Goal: Check status

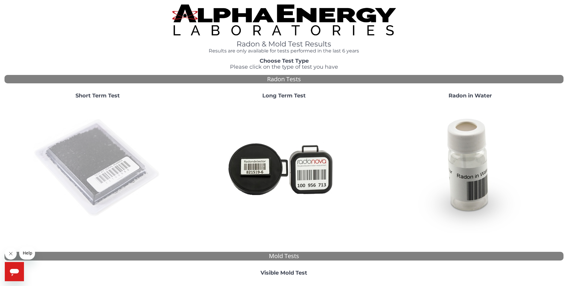
click at [91, 173] on img at bounding box center [97, 168] width 129 height 129
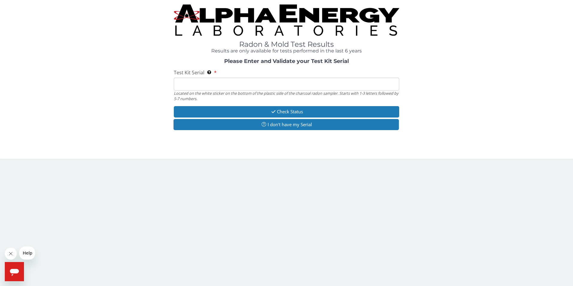
drag, startPoint x: 239, startPoint y: 85, endPoint x: 233, endPoint y: 89, distance: 6.6
click at [236, 87] on input "Test Kit Serial Located on the white sticker on the bottom of the plastic side …" at bounding box center [286, 84] width 225 height 13
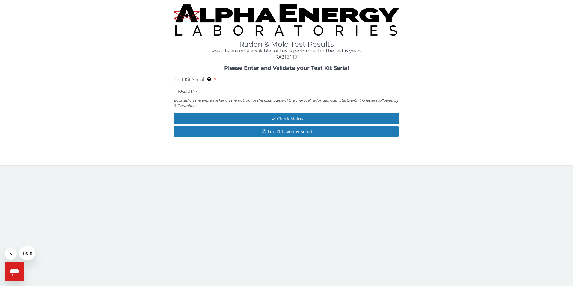
type input "RA213117"
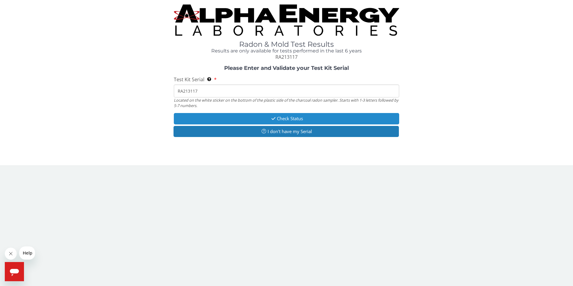
click at [260, 118] on button "Check Status" at bounding box center [286, 118] width 225 height 11
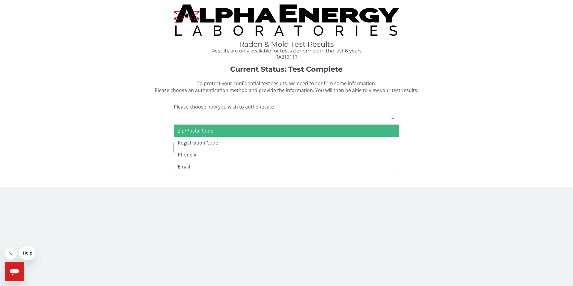
click at [212, 120] on div "Please make a selection" at bounding box center [286, 118] width 225 height 13
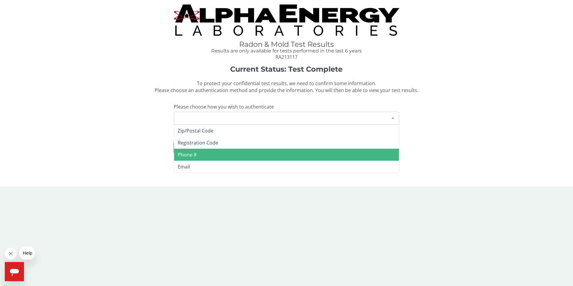
click at [193, 156] on span "Phone #" at bounding box center [187, 154] width 19 height 7
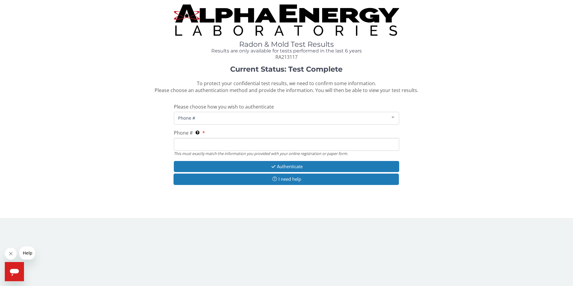
click at [207, 143] on input "Phone # This must exactly match the information you provided with your online r…" at bounding box center [286, 144] width 225 height 13
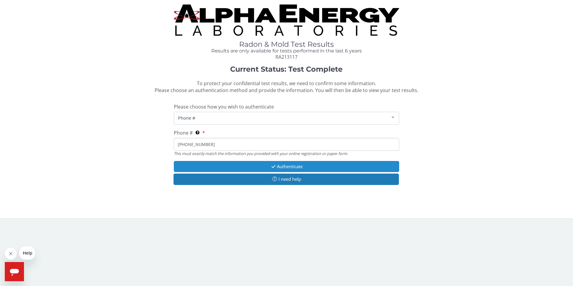
type input "[PHONE_NUMBER]"
click at [236, 165] on button "Authenticate" at bounding box center [286, 166] width 225 height 11
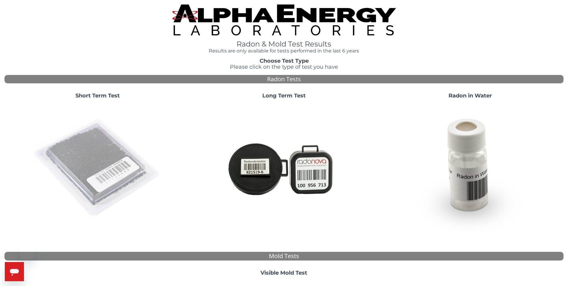
click at [79, 158] on img at bounding box center [97, 168] width 129 height 129
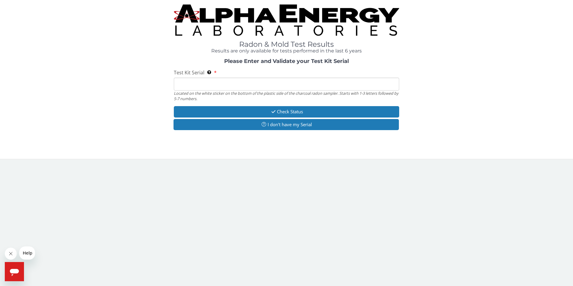
click at [245, 78] on input "Test Kit Serial Located on the white sticker on the bottom of the plastic side …" at bounding box center [286, 84] width 225 height 13
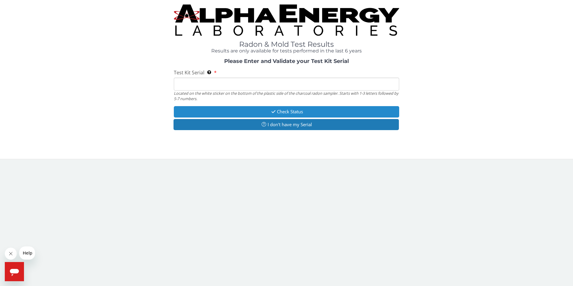
type input "RA213117"
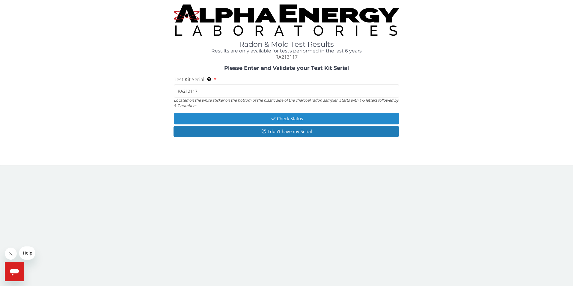
click at [264, 119] on button "Check Status" at bounding box center [286, 118] width 225 height 11
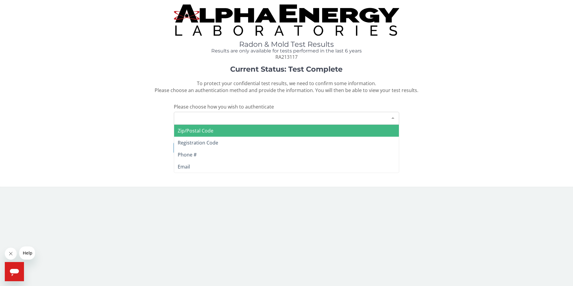
click at [229, 119] on div "Please make a selection" at bounding box center [286, 118] width 225 height 13
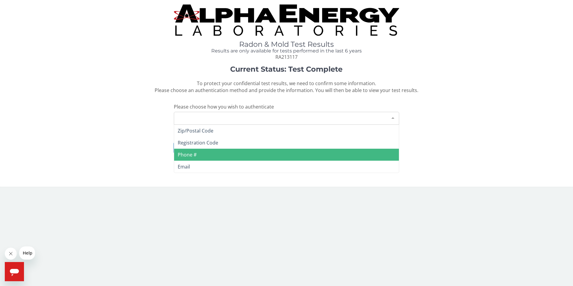
click at [205, 157] on span "Phone #" at bounding box center [286, 155] width 225 height 12
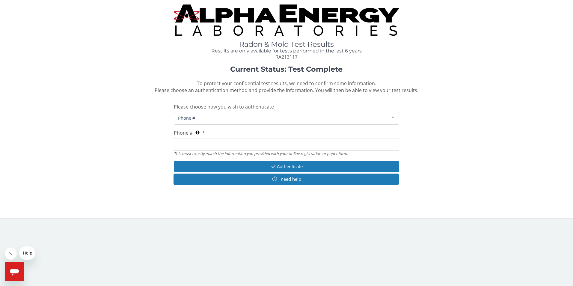
click at [209, 146] on input "Phone # This must exactly match the information you provided with your online r…" at bounding box center [286, 144] width 225 height 13
click at [210, 124] on div "Phone # Zip/Postal Code Registration Code Phone # Email List is empty." at bounding box center [286, 118] width 225 height 13
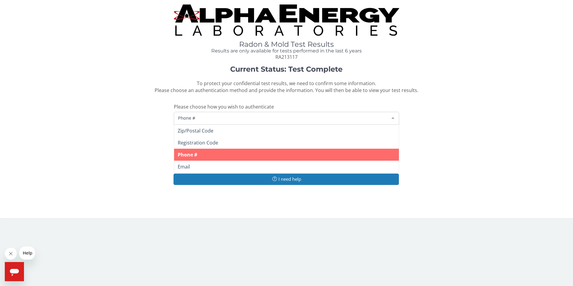
click at [204, 155] on span "Phone #" at bounding box center [286, 155] width 225 height 12
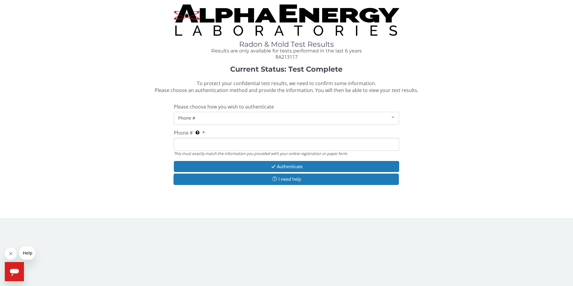
click at [198, 149] on input "Phone # This must exactly match the information you provided with your online r…" at bounding box center [286, 144] width 225 height 13
type input "[PHONE_NUMBER]"
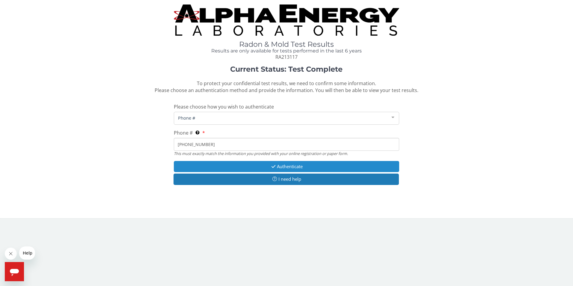
click at [235, 166] on button "Authenticate" at bounding box center [286, 166] width 225 height 11
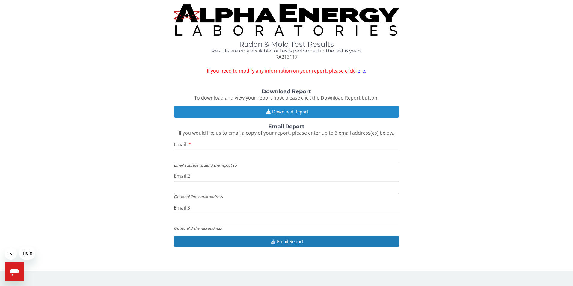
click at [286, 113] on button "Download Report" at bounding box center [286, 111] width 225 height 11
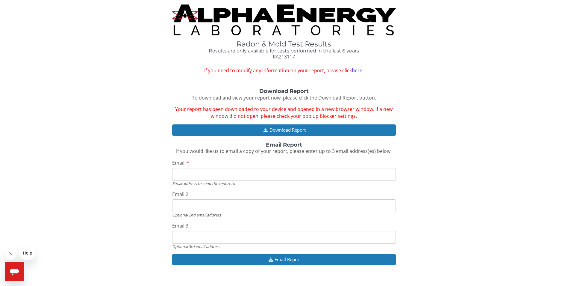
click at [280, 15] on img at bounding box center [284, 19] width 224 height 31
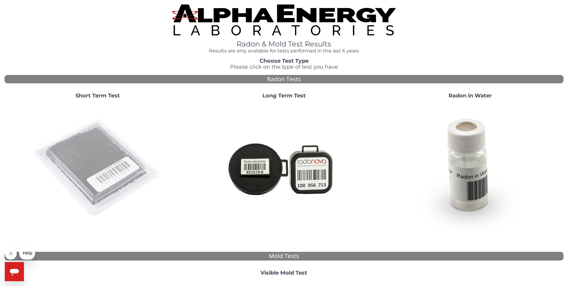
click at [84, 156] on img at bounding box center [97, 168] width 129 height 129
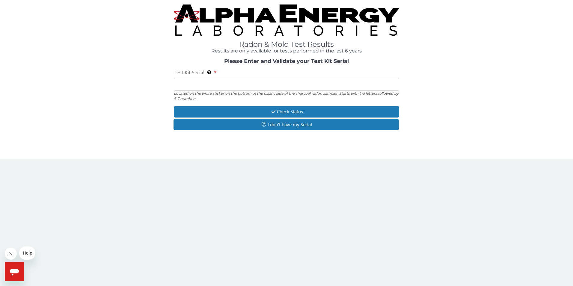
click at [220, 85] on input "Test Kit Serial Located on the white sticker on the bottom of the plastic side …" at bounding box center [286, 84] width 225 height 13
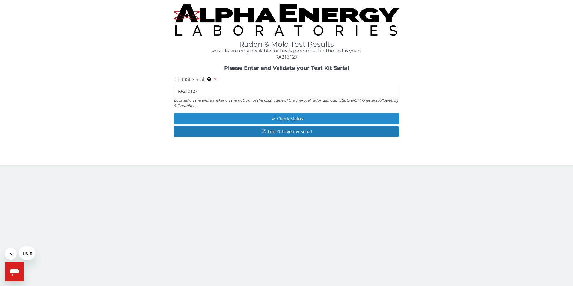
type input "RA213127"
click at [228, 118] on button "Check Status" at bounding box center [286, 118] width 225 height 11
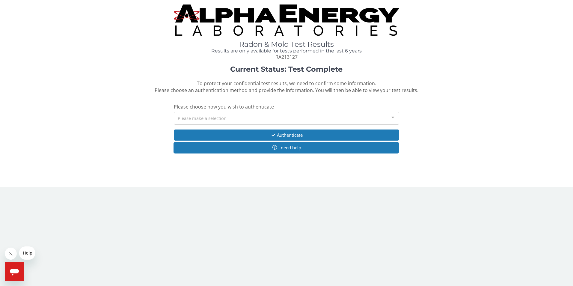
click at [216, 118] on div "Please make a selection" at bounding box center [286, 118] width 225 height 13
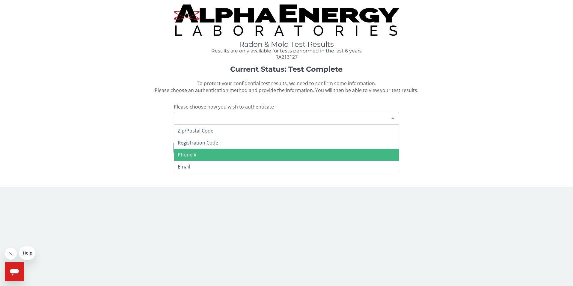
click at [199, 154] on span "Phone #" at bounding box center [286, 155] width 225 height 12
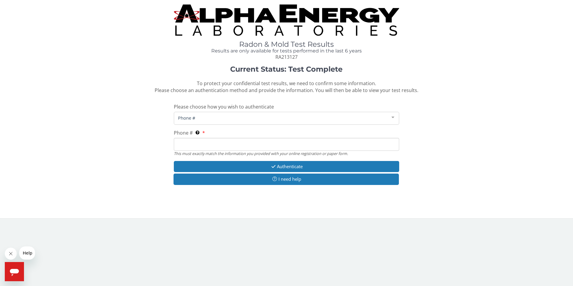
click at [198, 150] on input "Phone # This must exactly match the information you provided with your online r…" at bounding box center [286, 144] width 225 height 13
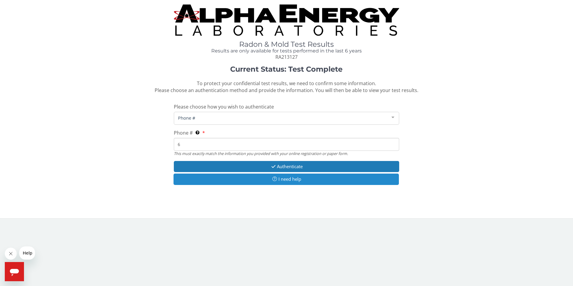
type input "[PHONE_NUMBER]"
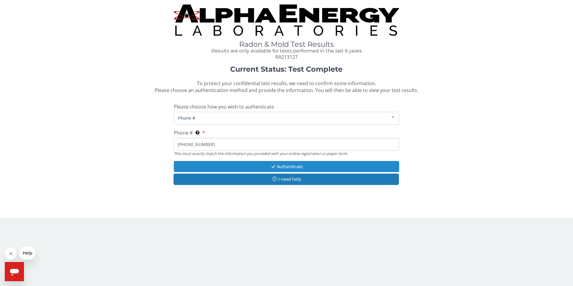
click at [234, 165] on button "Authenticate" at bounding box center [286, 166] width 225 height 11
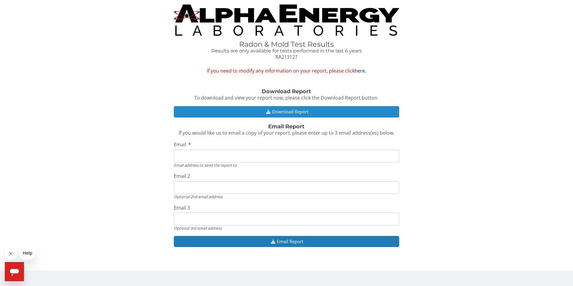
click at [291, 108] on button "Download Report" at bounding box center [286, 111] width 225 height 11
